Goal: Task Accomplishment & Management: Manage account settings

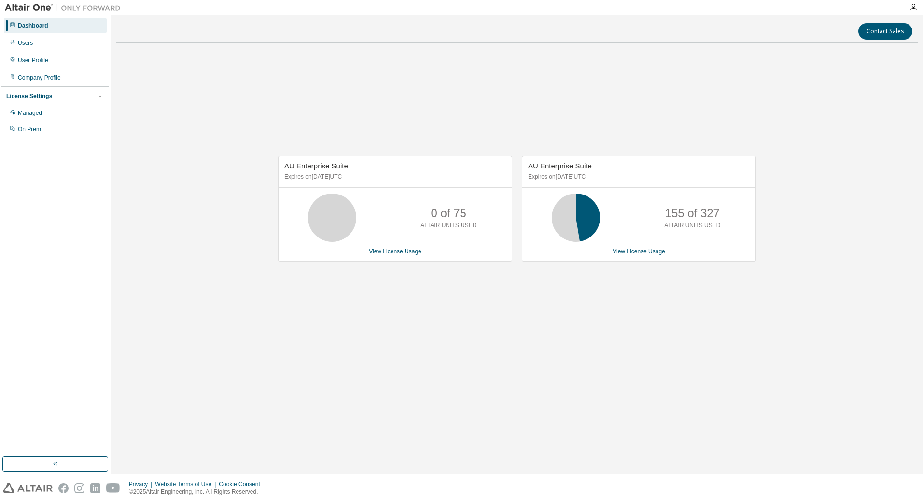
click at [596, 403] on div "Contact Sales AU Enterprise Suite Expires on [DATE] UTC 0 of 75 ALTAIR UNITS US…" at bounding box center [517, 244] width 803 height 449
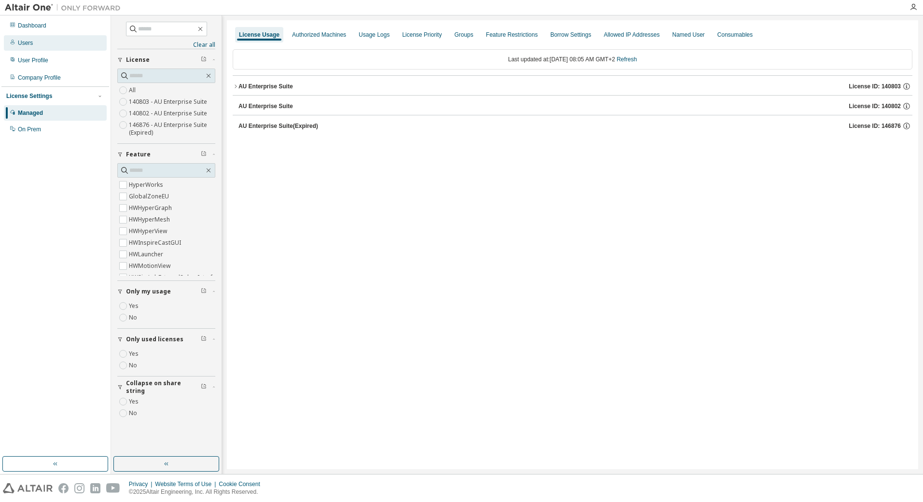
click at [28, 43] on div "Users" at bounding box center [25, 43] width 15 height 8
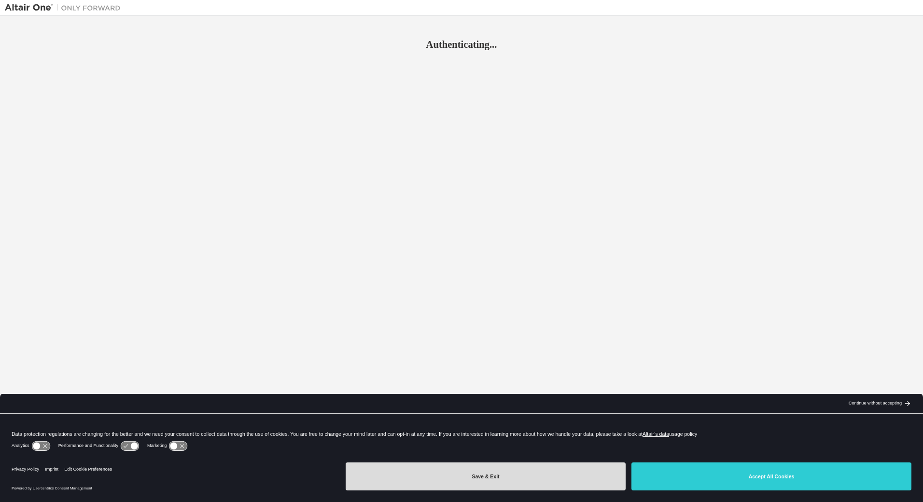
click at [486, 486] on button "Save & Exit" at bounding box center [486, 477] width 280 height 28
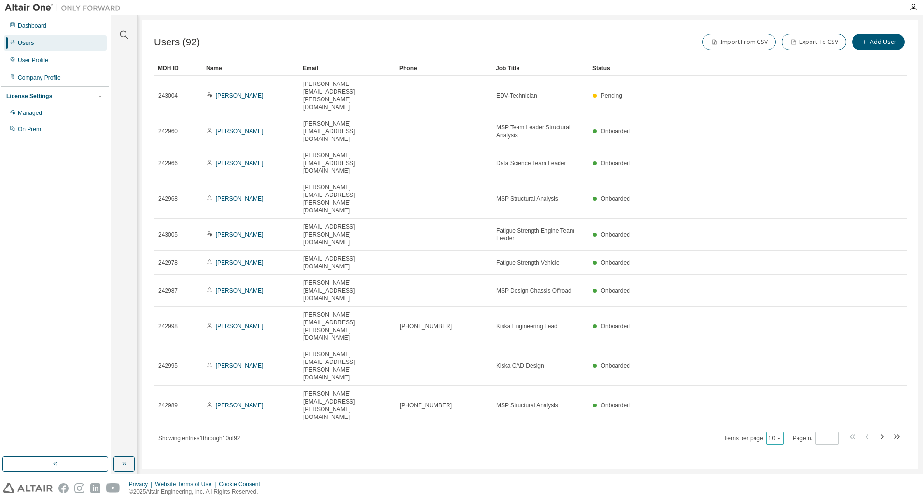
click at [773, 432] on div "10" at bounding box center [775, 438] width 18 height 13
click at [776, 435] on button "10" at bounding box center [775, 439] width 13 height 8
click at [777, 317] on div "50" at bounding box center [806, 316] width 77 height 12
click at [124, 34] on icon "button" at bounding box center [124, 35] width 12 height 12
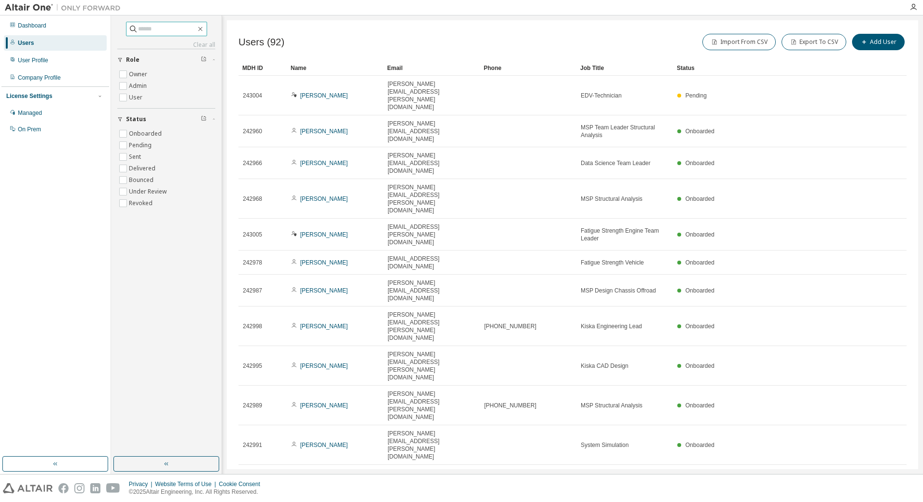
click at [164, 31] on input "text" at bounding box center [167, 29] width 58 height 10
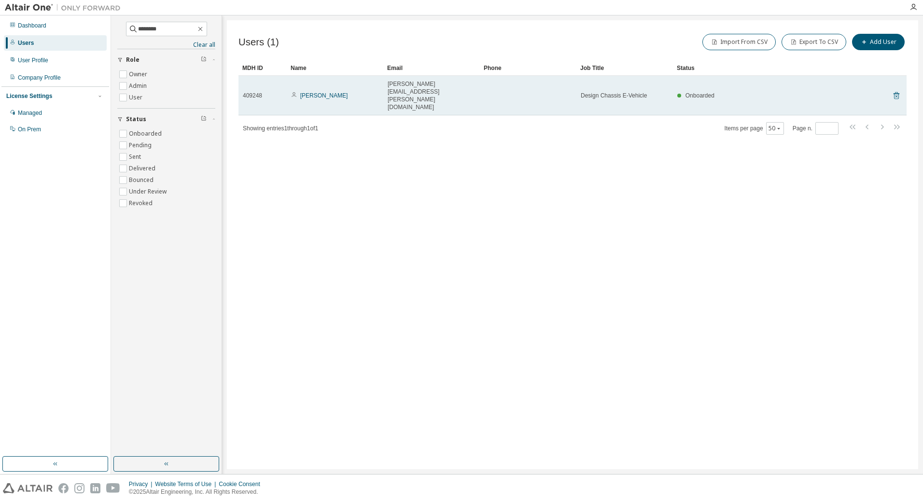
click at [897, 90] on icon at bounding box center [896, 96] width 9 height 12
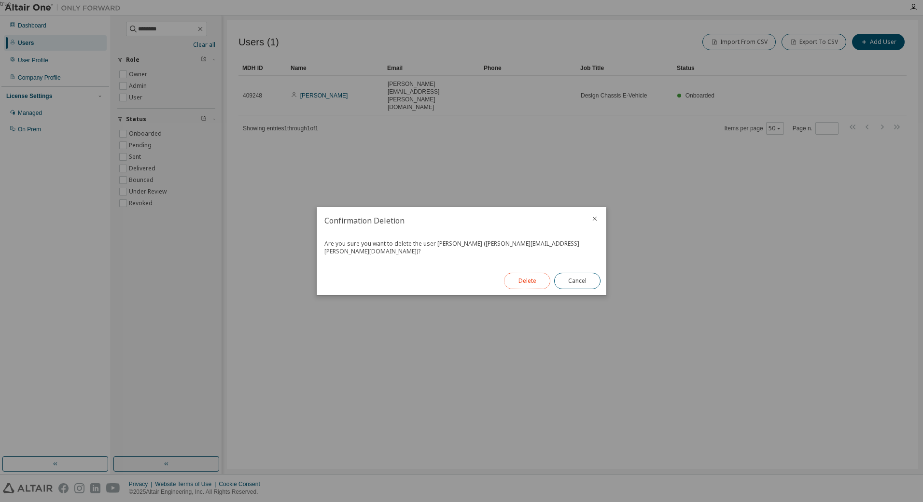
click at [536, 278] on button "Delete" at bounding box center [527, 281] width 46 height 16
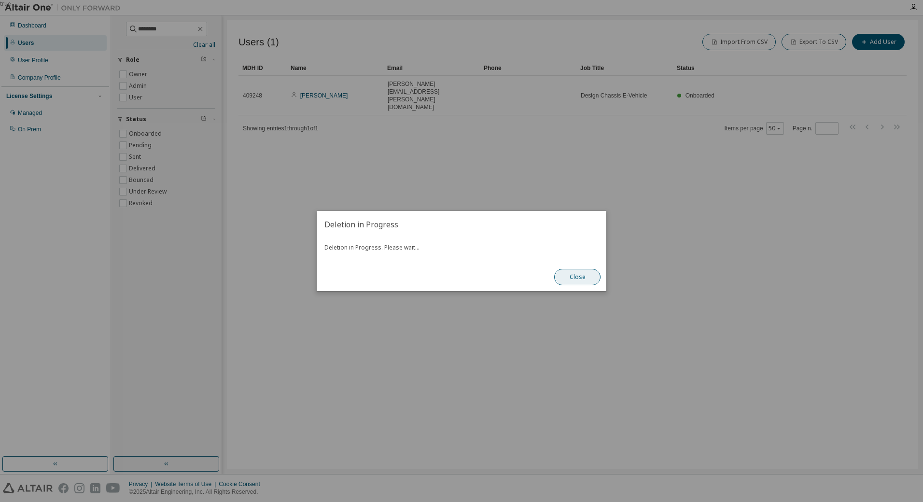
click at [577, 274] on button "Close" at bounding box center [577, 277] width 46 height 16
click at [592, 278] on button "Close" at bounding box center [577, 277] width 46 height 16
click at [568, 276] on button "Close" at bounding box center [577, 277] width 46 height 16
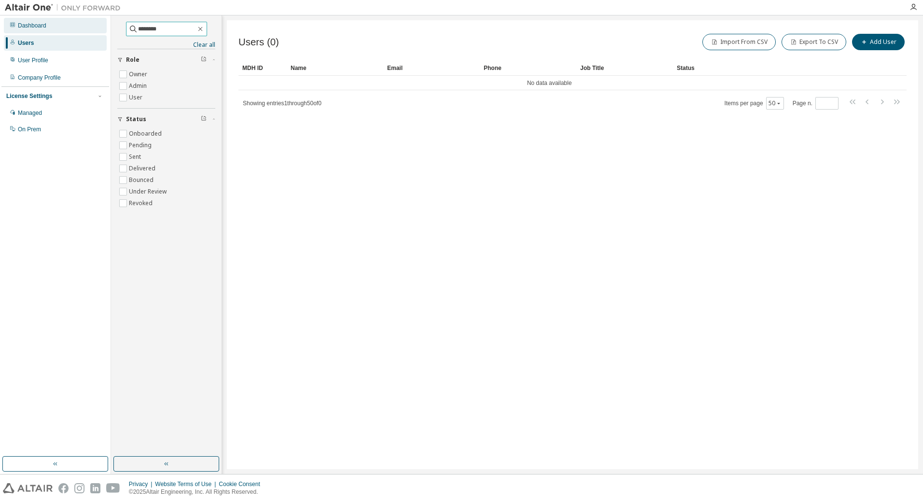
drag, startPoint x: 155, startPoint y: 29, endPoint x: 100, endPoint y: 26, distance: 54.6
click at [100, 26] on div "Dashboard Users User Profile Company Profile License Settings Managed On Prem *…" at bounding box center [461, 244] width 923 height 459
type input "********"
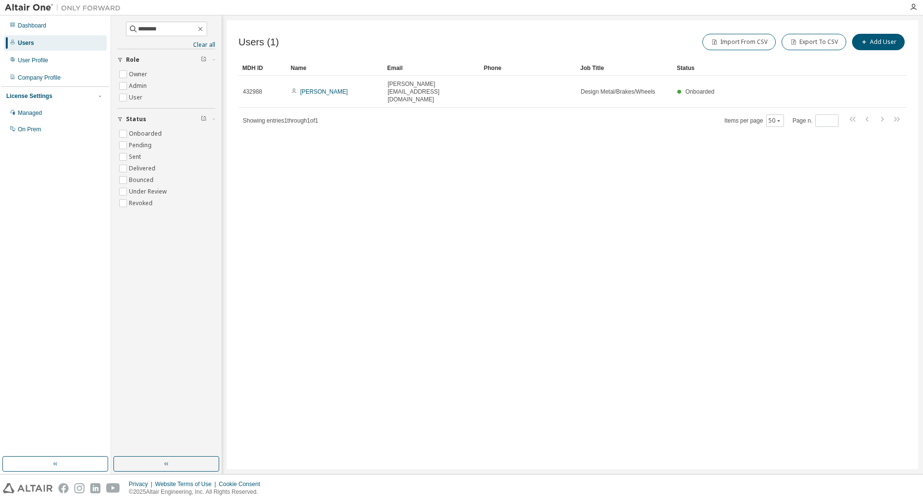
click at [740, 202] on div "Users (1) Import From CSV Export To CSV Add User Clear Load Save Save As Field …" at bounding box center [572, 244] width 691 height 449
drag, startPoint x: 573, startPoint y: 242, endPoint x: 563, endPoint y: 229, distance: 17.2
click at [571, 239] on div "Users (1) Import From CSV Export To CSV Add User Clear Load Save Save As Field …" at bounding box center [572, 244] width 691 height 449
click at [204, 29] on icon "button" at bounding box center [201, 29] width 8 height 8
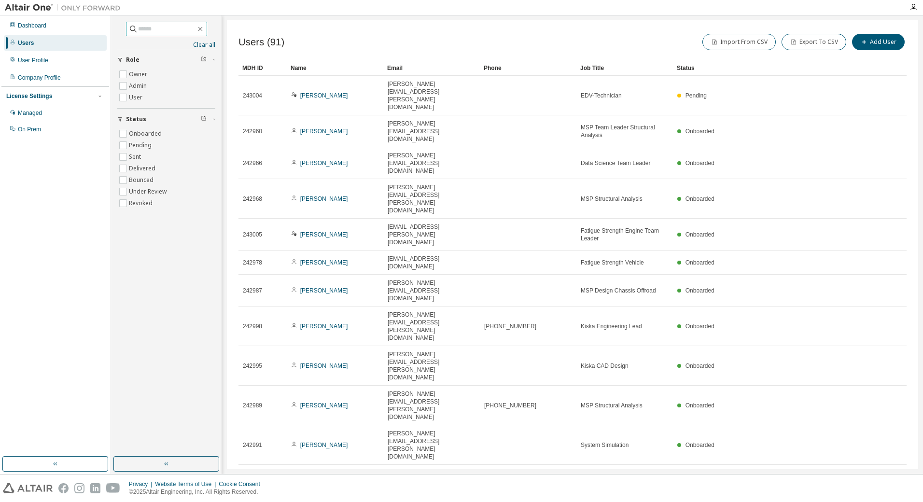
click at [177, 29] on input "text" at bounding box center [167, 29] width 58 height 10
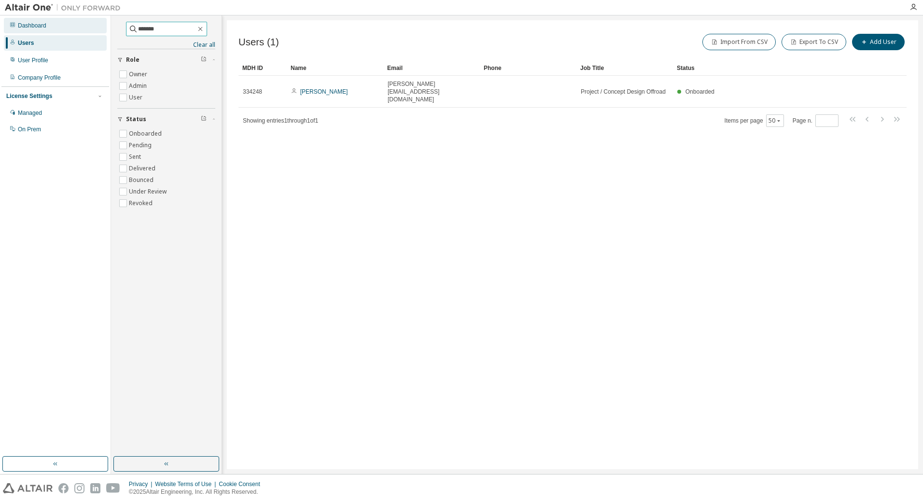
drag, startPoint x: 159, startPoint y: 25, endPoint x: 91, endPoint y: 18, distance: 68.4
click at [91, 18] on div "Dashboard Users User Profile Company Profile License Settings Managed On Prem *…" at bounding box center [461, 244] width 923 height 459
type input "****"
click at [204, 28] on icon "button" at bounding box center [201, 29] width 8 height 8
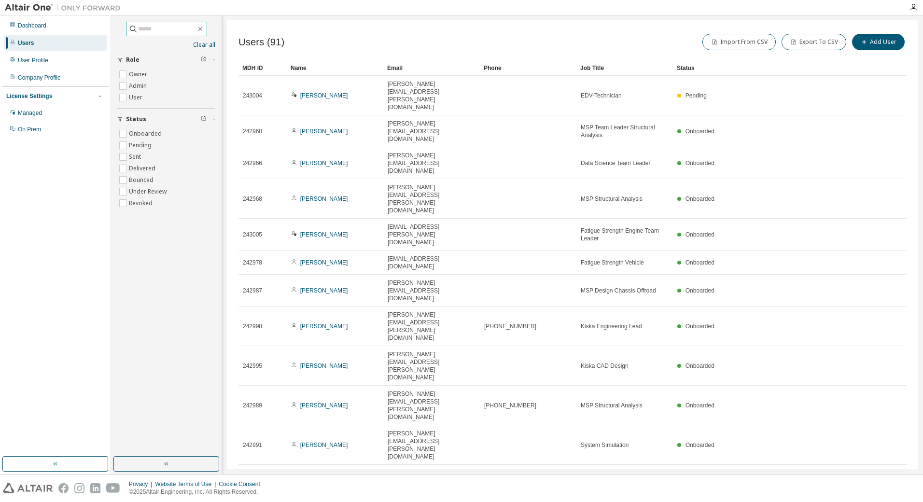
click at [155, 26] on input "text" at bounding box center [167, 29] width 58 height 10
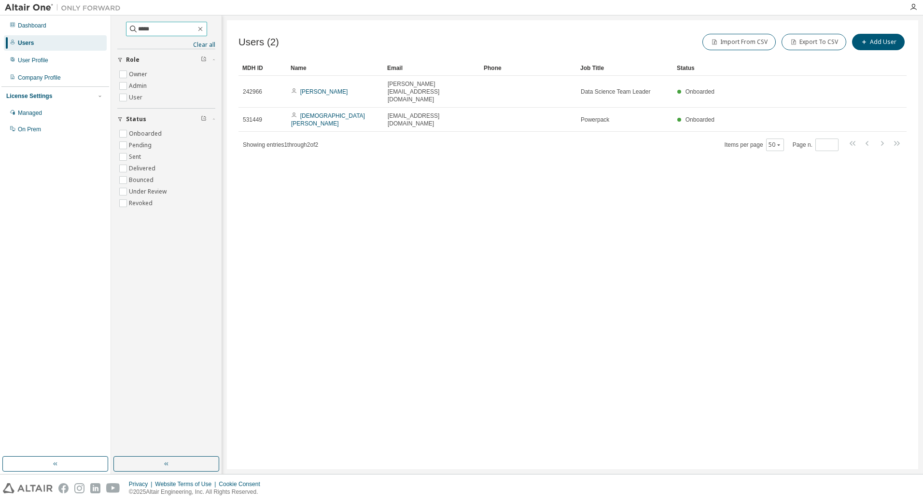
drag, startPoint x: 165, startPoint y: 31, endPoint x: 117, endPoint y: 20, distance: 48.6
click at [117, 20] on div "***** Clear all Status Onboarded Pending Sent Delivered Bounced Under Review Re…" at bounding box center [167, 236] width 108 height 438
drag, startPoint x: 189, startPoint y: 24, endPoint x: 96, endPoint y: 28, distance: 93.8
click at [96, 28] on div "Dashboard Users User Profile Company Profile License Settings Managed On Prem *…" at bounding box center [461, 244] width 923 height 459
type input "*******"
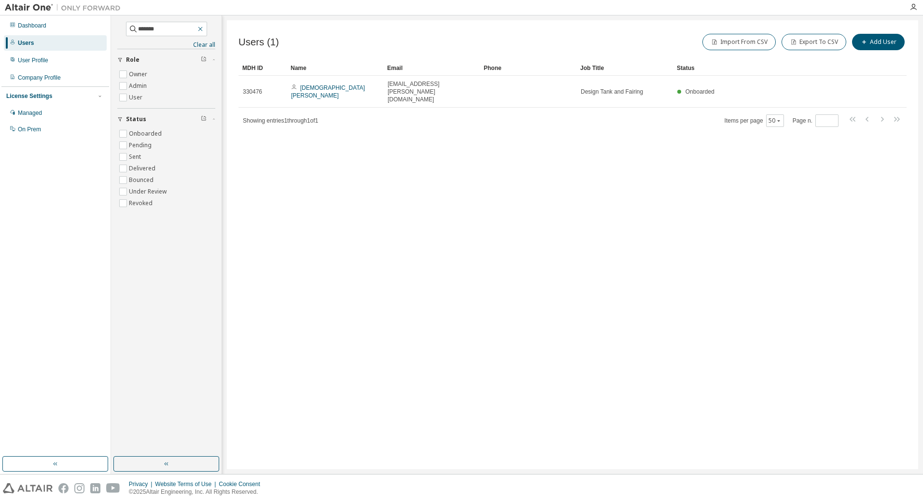
click at [204, 29] on icon "button" at bounding box center [201, 29] width 8 height 8
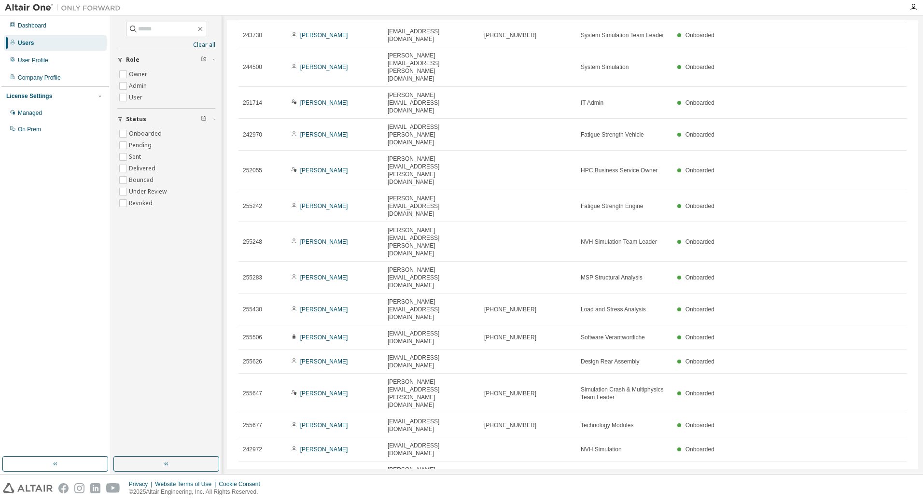
scroll to position [519, 0]
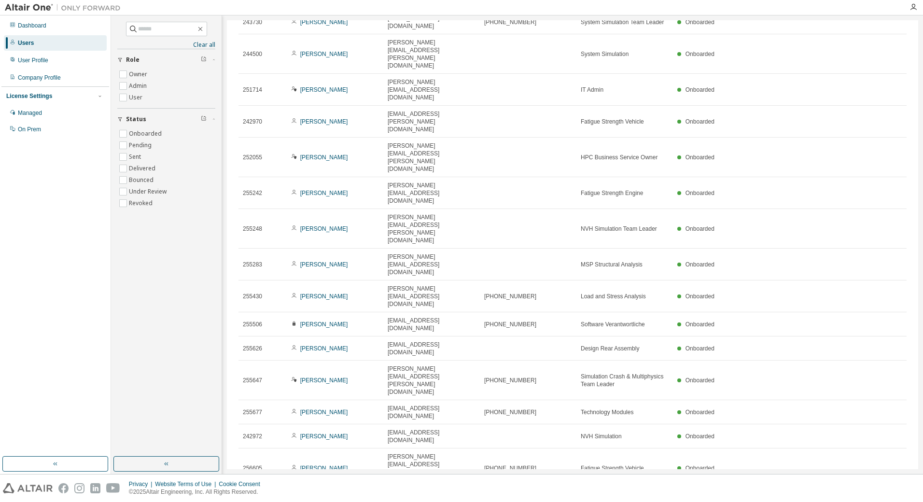
type input "*"
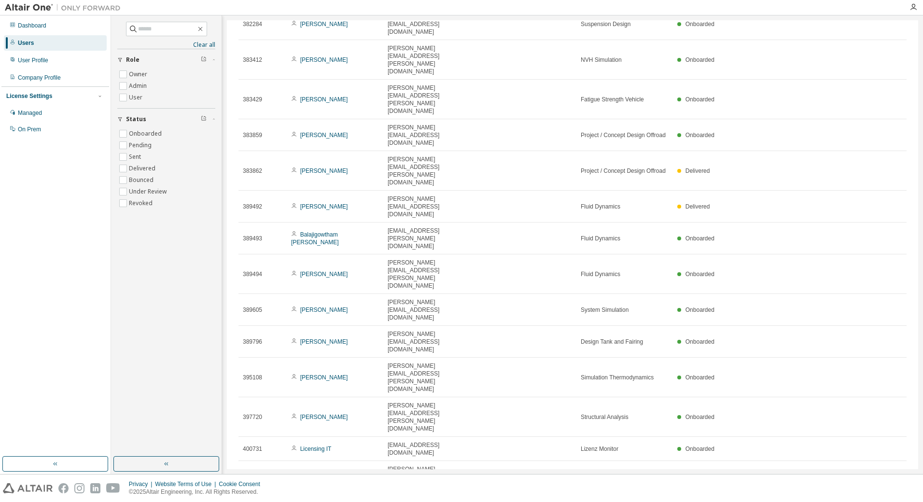
scroll to position [325, 0]
